Goal: Task Accomplishment & Management: Use online tool/utility

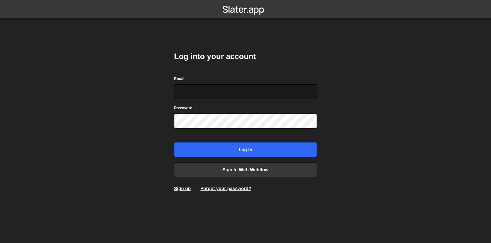
click at [224, 93] on input "Email" at bounding box center [245, 91] width 143 height 15
type input "[EMAIL_ADDRESS][DOMAIN_NAME]"
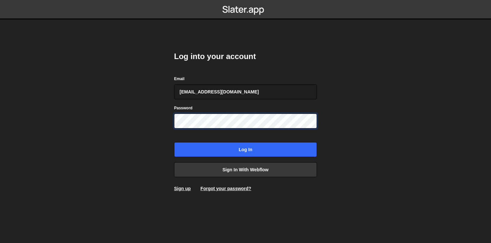
click at [174, 142] on input "Log in" at bounding box center [245, 149] width 143 height 15
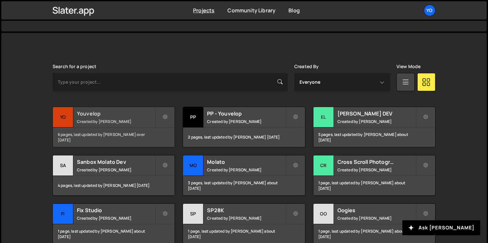
scroll to position [157, 0]
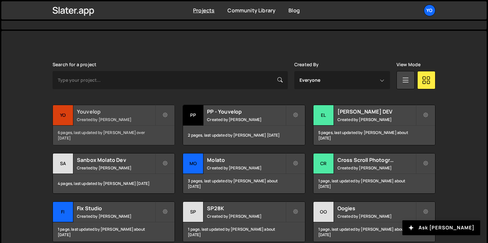
click at [99, 123] on div "Youvelop Created by Elias Crespo Molato" at bounding box center [114, 115] width 122 height 20
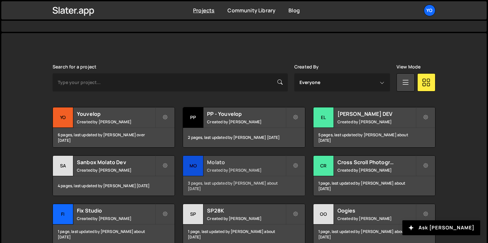
scroll to position [157, 0]
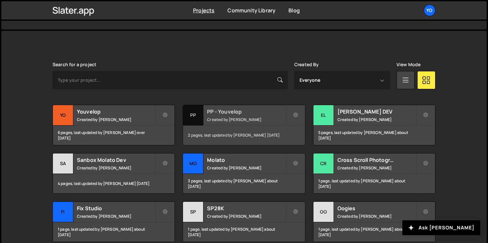
click at [219, 116] on div "PP - Youvelop Created by Elias Crespo Molato" at bounding box center [244, 115] width 122 height 20
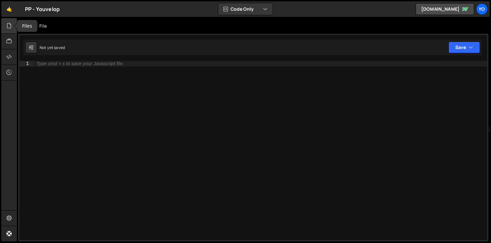
click at [6, 27] on icon at bounding box center [8, 25] width 5 height 7
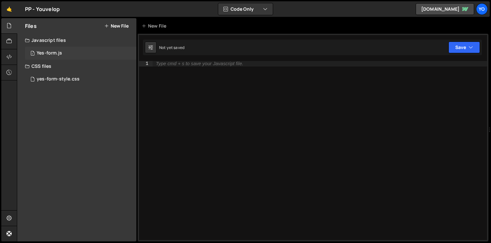
click at [65, 53] on div "1 Yes-form.js 0" at bounding box center [80, 53] width 111 height 13
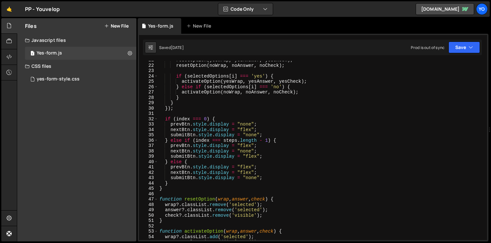
scroll to position [111, 0]
